Goal: Information Seeking & Learning: Learn about a topic

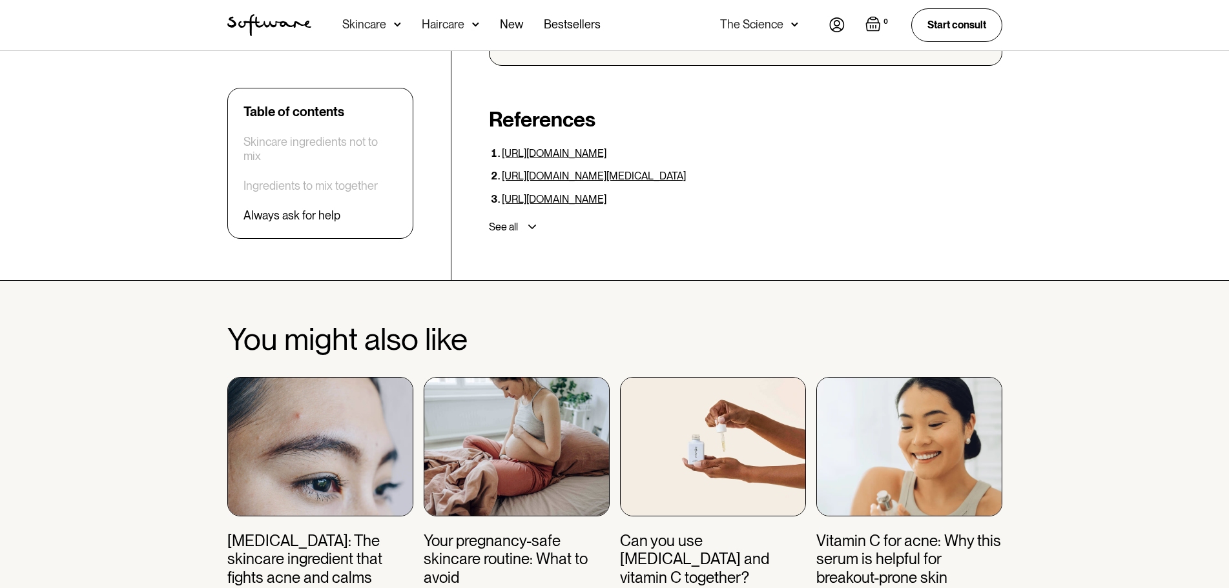
scroll to position [4162, 0]
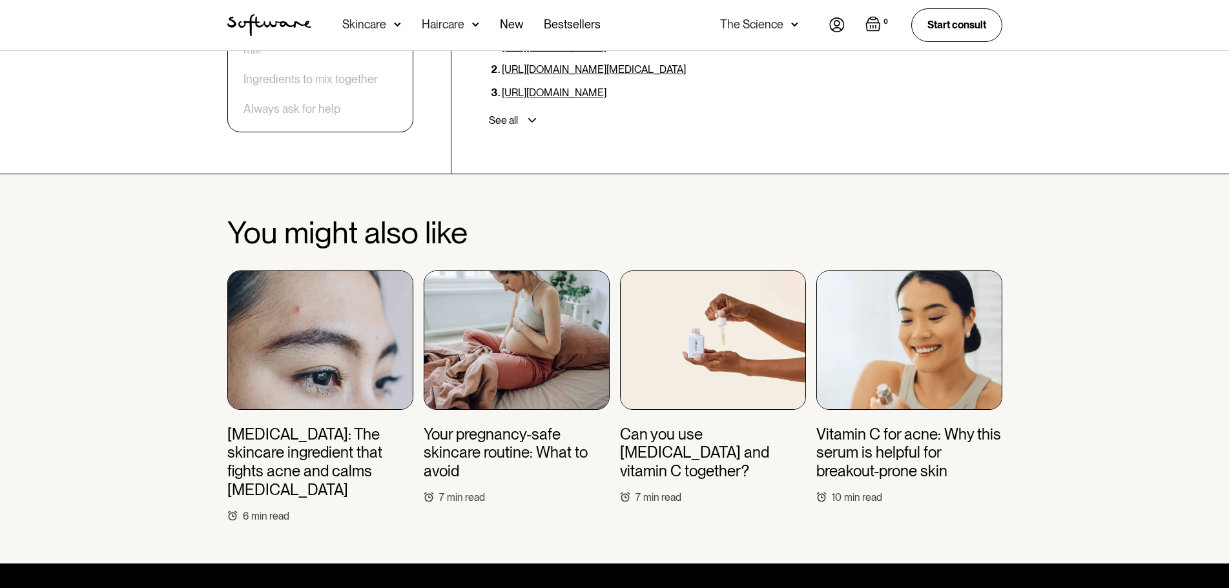
click at [863, 429] on h3 "Vitamin C for acne: Why this serum is helpful for breakout-prone skin" at bounding box center [909, 454] width 186 height 56
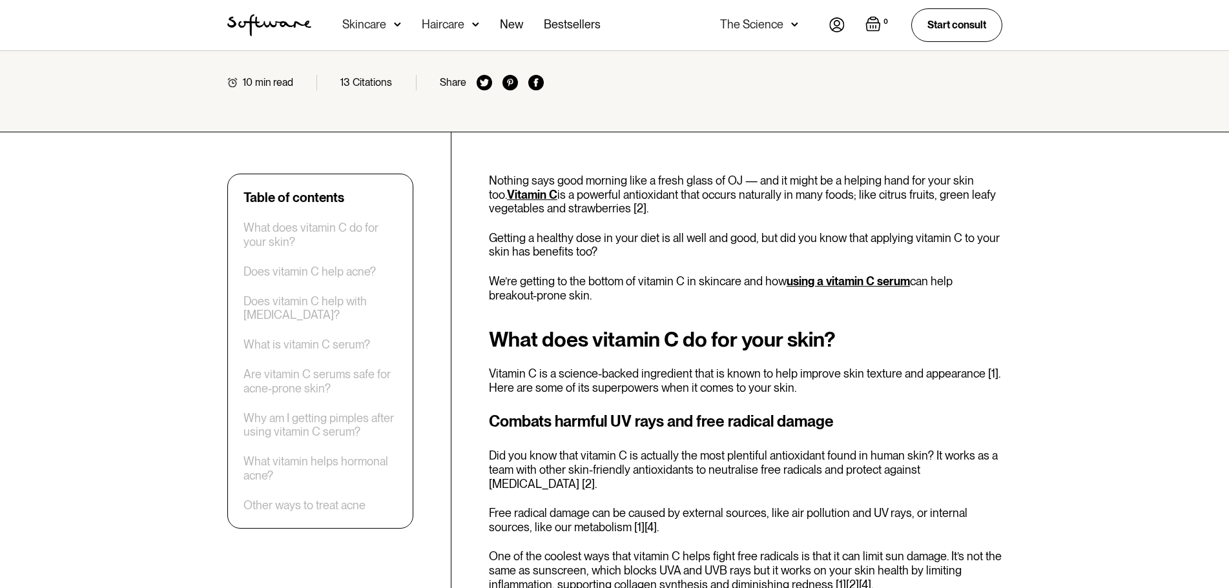
scroll to position [710, 0]
